Goal: Task Accomplishment & Management: Use online tool/utility

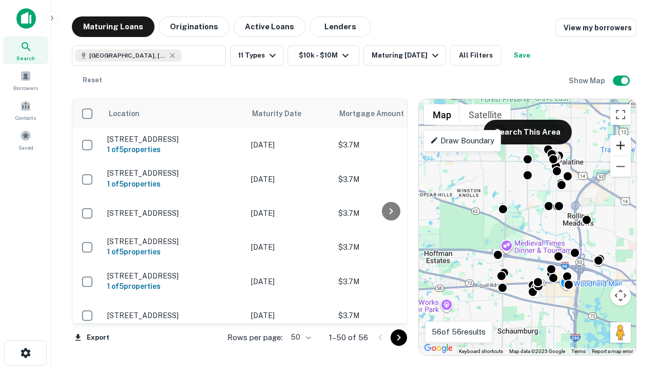
click at [621, 145] on button "Zoom in" at bounding box center [620, 145] width 21 height 21
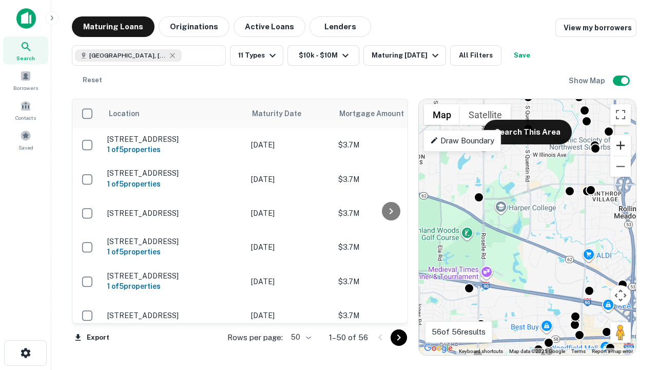
click at [621, 145] on button "Zoom in" at bounding box center [620, 145] width 21 height 21
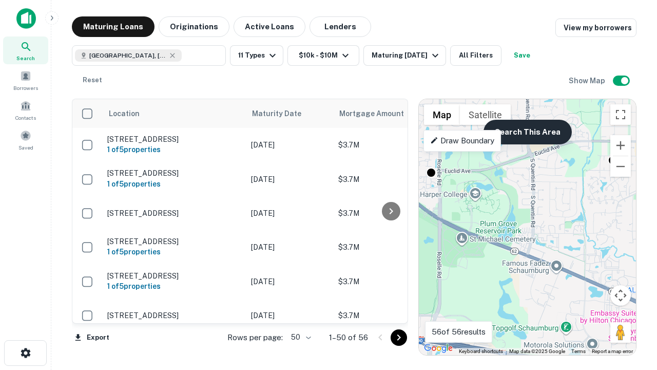
click at [527, 132] on button "Search This Area" at bounding box center [528, 132] width 88 height 25
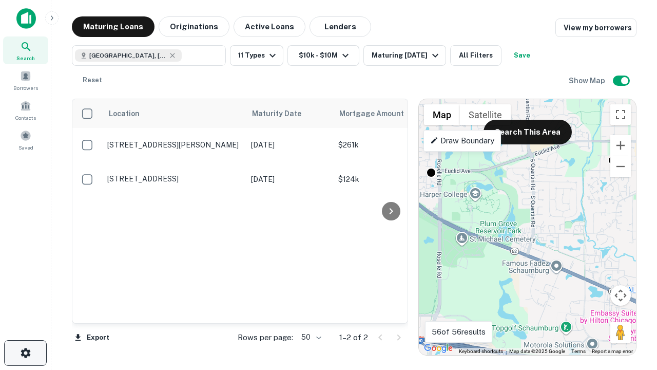
click at [25, 353] on icon "button" at bounding box center [26, 353] width 12 height 12
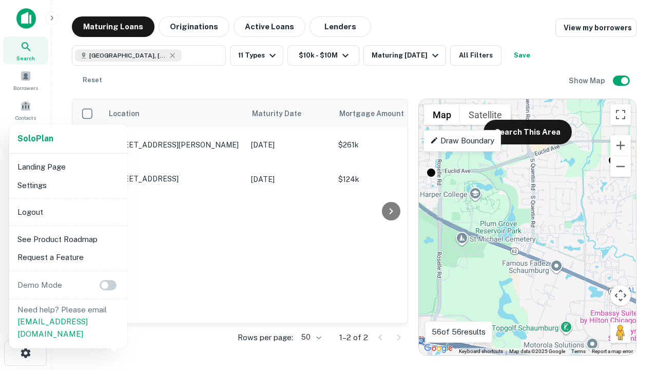
click at [68, 212] on li "Logout" at bounding box center [68, 212] width 110 height 18
